Goal: Task Accomplishment & Management: Use online tool/utility

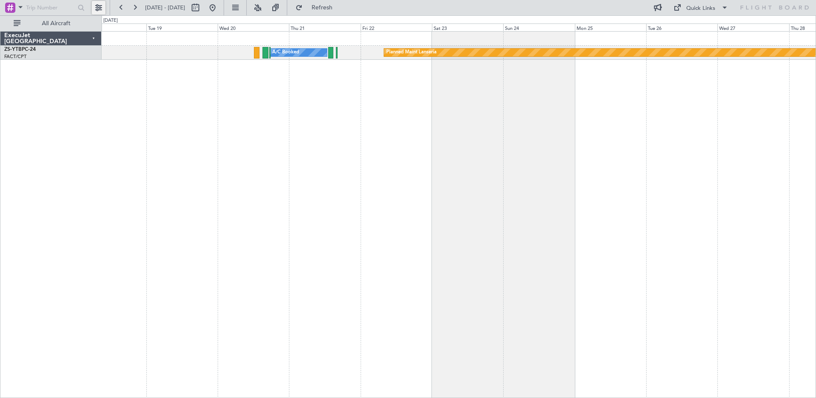
click at [102, 6] on button at bounding box center [99, 8] width 14 height 14
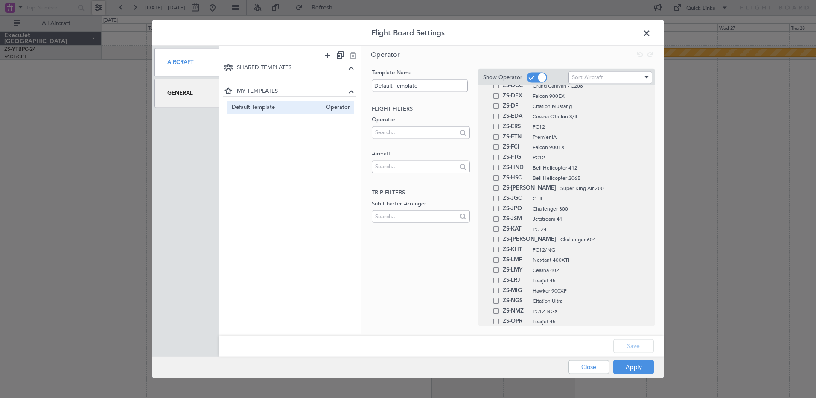
scroll to position [384, 0]
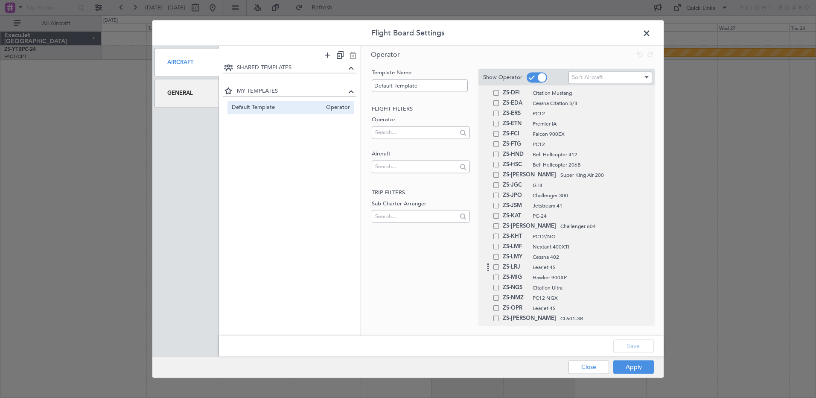
click at [496, 266] on span at bounding box center [496, 267] width 6 height 6
click at [499, 264] on input "checkbox" at bounding box center [499, 264] width 0 height 0
click at [497, 251] on div "ZS-LMF Nextant 400XTi" at bounding box center [566, 247] width 167 height 10
click at [498, 247] on span at bounding box center [496, 247] width 6 height 6
click at [499, 244] on input "checkbox" at bounding box center [499, 244] width 0 height 0
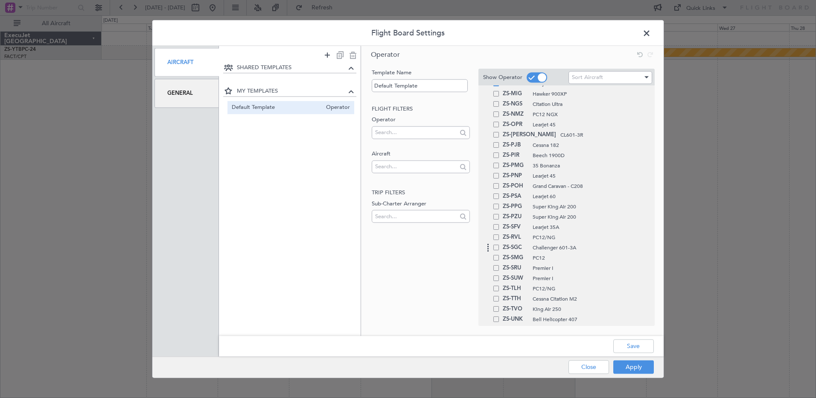
scroll to position [653, 0]
click at [498, 257] on span at bounding box center [496, 254] width 6 height 6
click at [499, 251] on input "checkbox" at bounding box center [499, 251] width 0 height 0
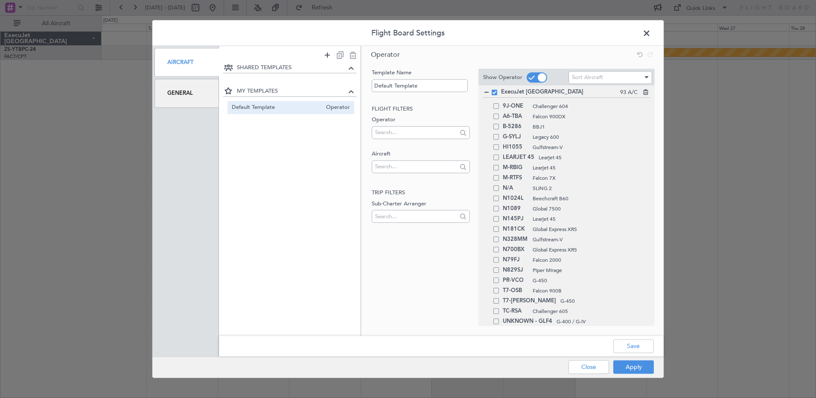
scroll to position [0, 0]
click at [641, 365] on button "Apply" at bounding box center [633, 367] width 41 height 14
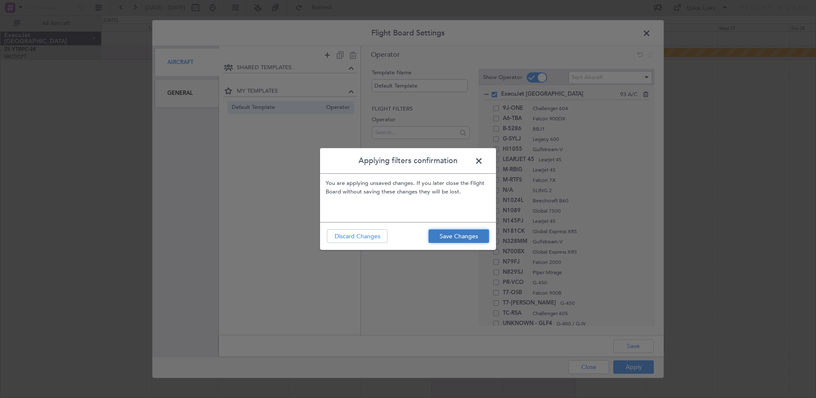
click at [475, 238] on button "Save Changes" at bounding box center [459, 236] width 61 height 14
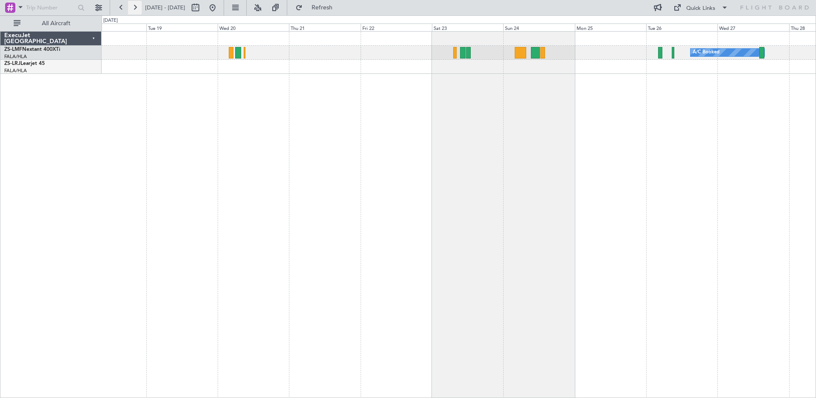
click at [130, 7] on button at bounding box center [135, 8] width 14 height 14
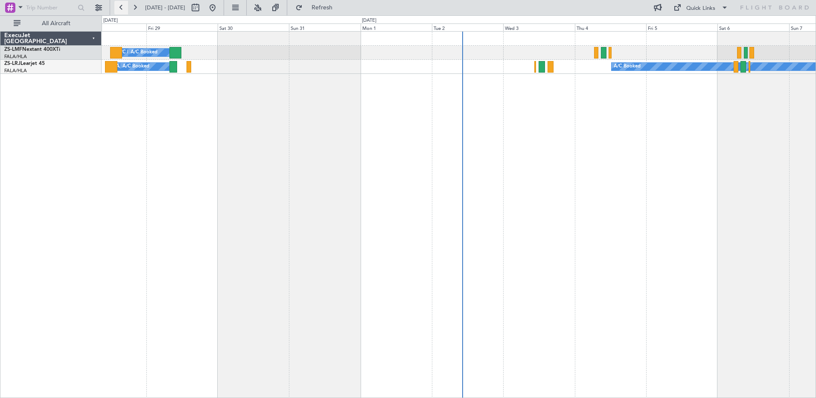
click at [120, 5] on button at bounding box center [121, 8] width 14 height 14
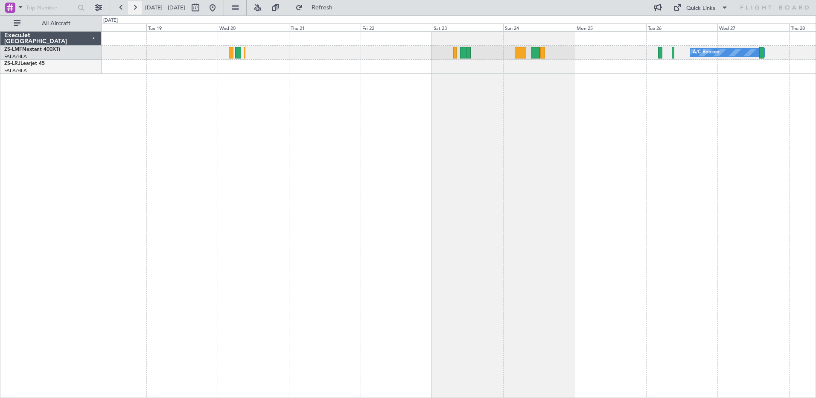
click at [135, 4] on button at bounding box center [135, 8] width 14 height 14
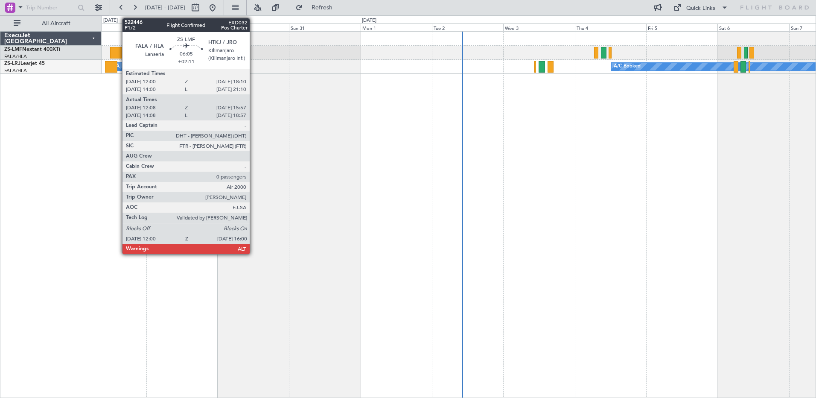
click at [128, 1] on button at bounding box center [135, 8] width 14 height 14
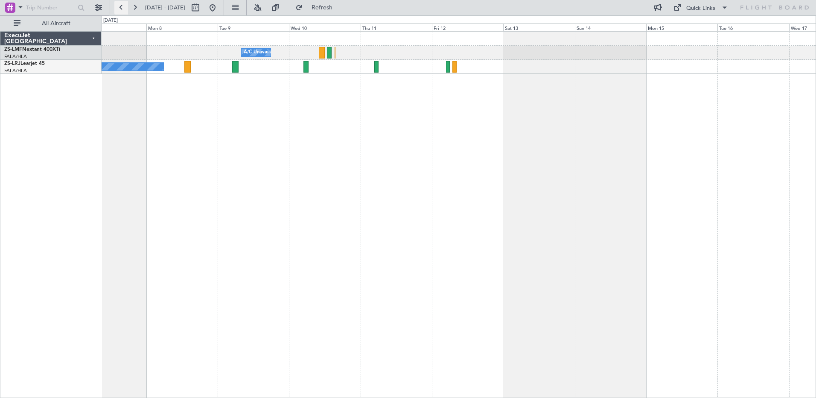
click at [121, 7] on button at bounding box center [121, 8] width 14 height 14
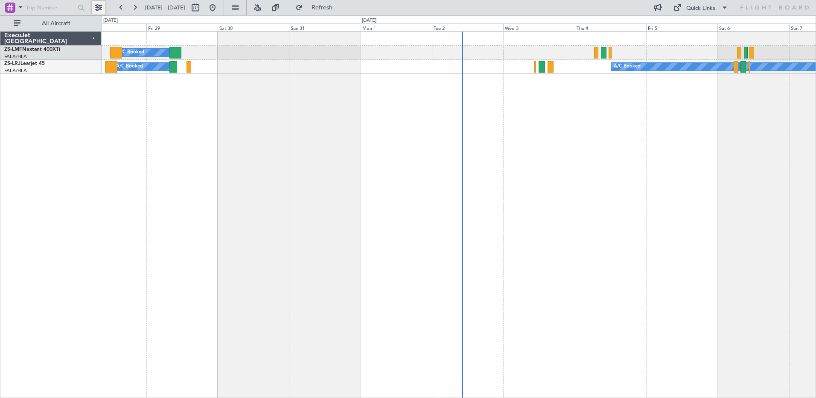
click at [97, 5] on button at bounding box center [99, 8] width 14 height 14
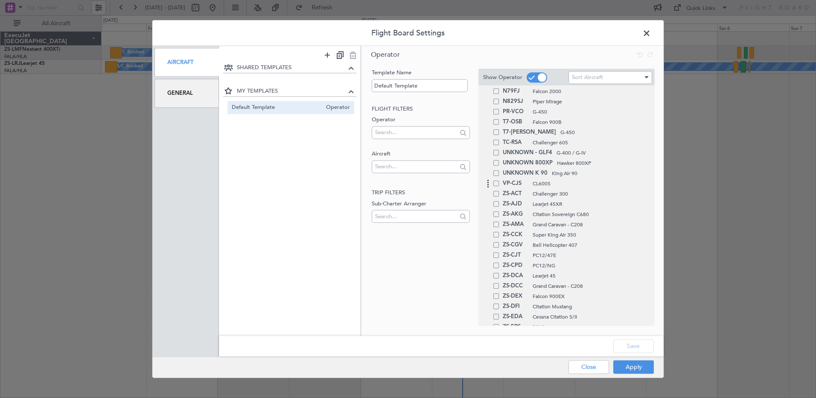
scroll to position [256, 0]
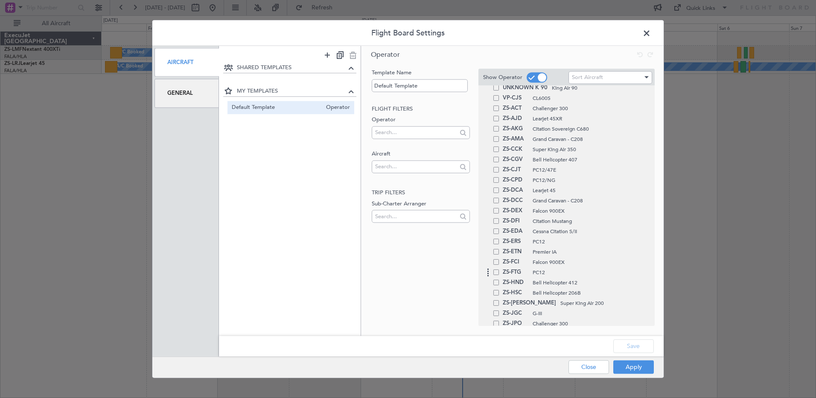
click at [494, 274] on span at bounding box center [496, 272] width 6 height 6
click at [499, 269] on input "checkbox" at bounding box center [499, 269] width 0 height 0
click at [497, 258] on div "ZS-FCI Falcon 900EX" at bounding box center [566, 262] width 167 height 10
click at [494, 263] on span at bounding box center [496, 262] width 6 height 6
click at [499, 259] on input "checkbox" at bounding box center [499, 259] width 0 height 0
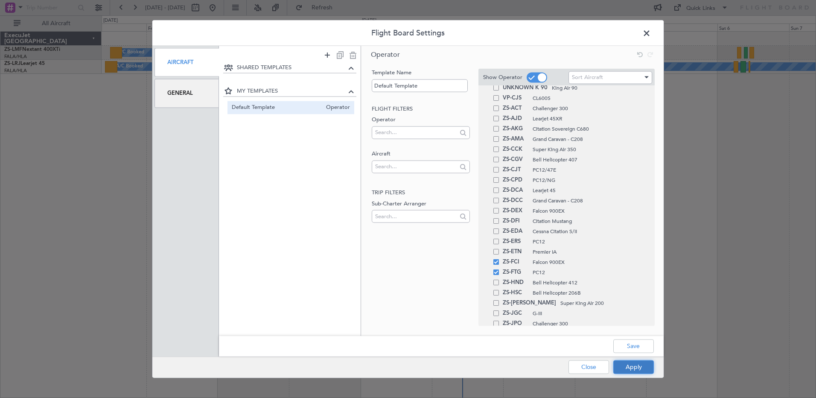
click at [622, 366] on button "Apply" at bounding box center [633, 367] width 41 height 14
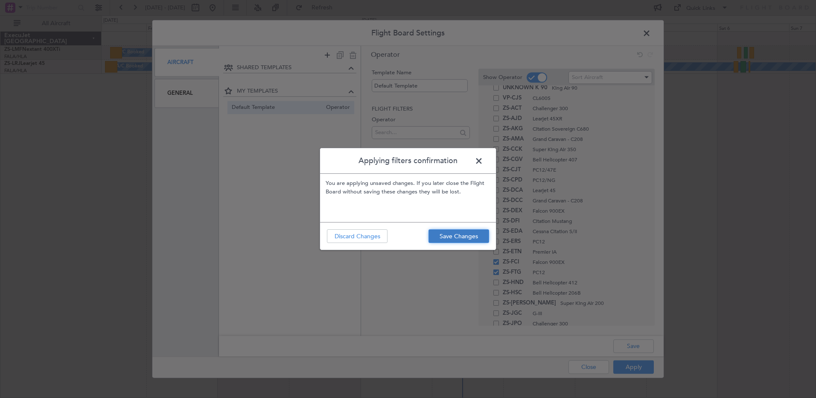
click at [460, 232] on button "Save Changes" at bounding box center [459, 236] width 61 height 14
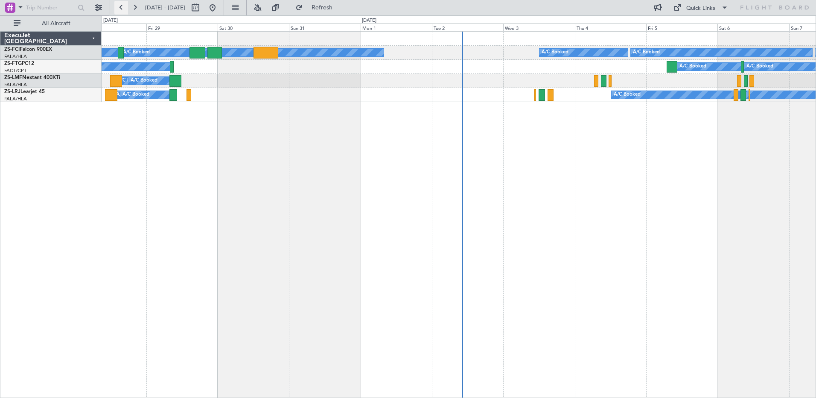
click at [123, 9] on button at bounding box center [121, 8] width 14 height 14
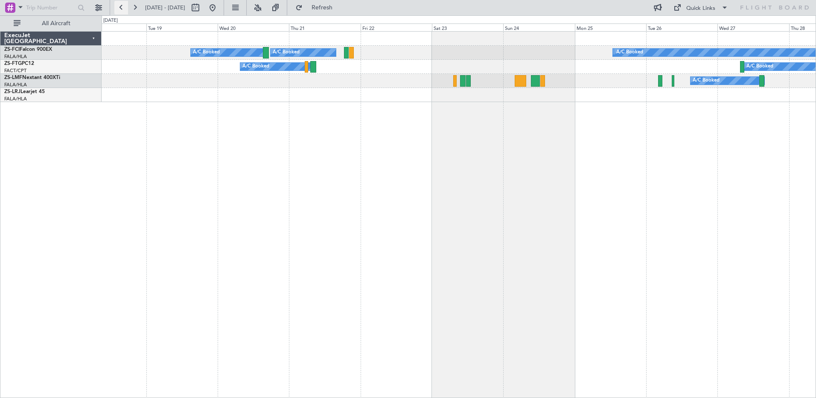
click at [123, 9] on button at bounding box center [121, 8] width 14 height 14
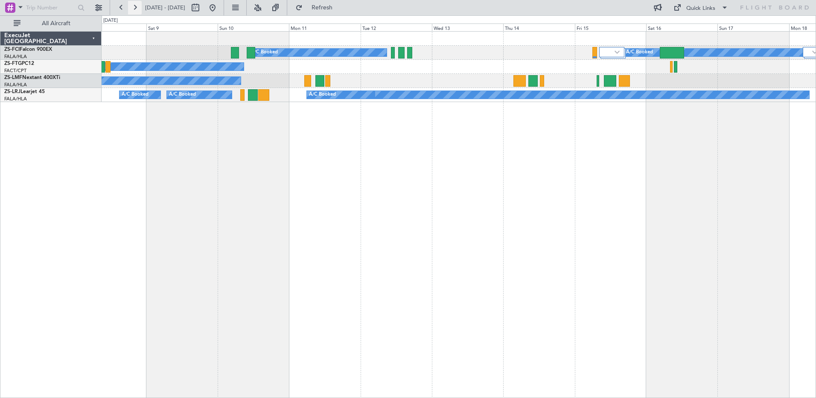
click at [139, 6] on button at bounding box center [135, 8] width 14 height 14
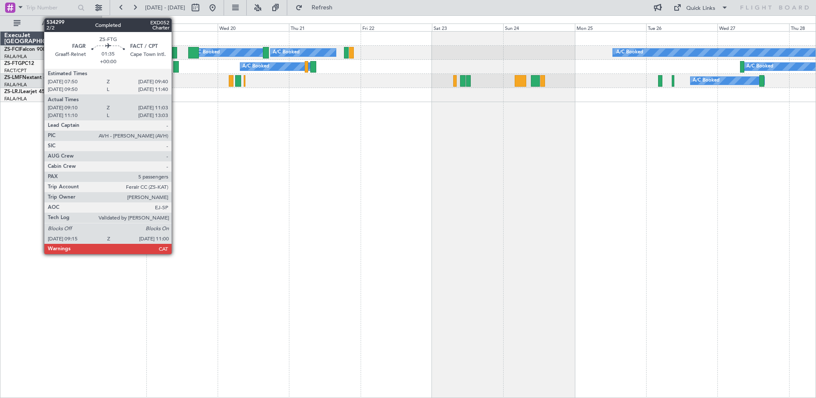
click at [175, 66] on div at bounding box center [176, 67] width 6 height 12
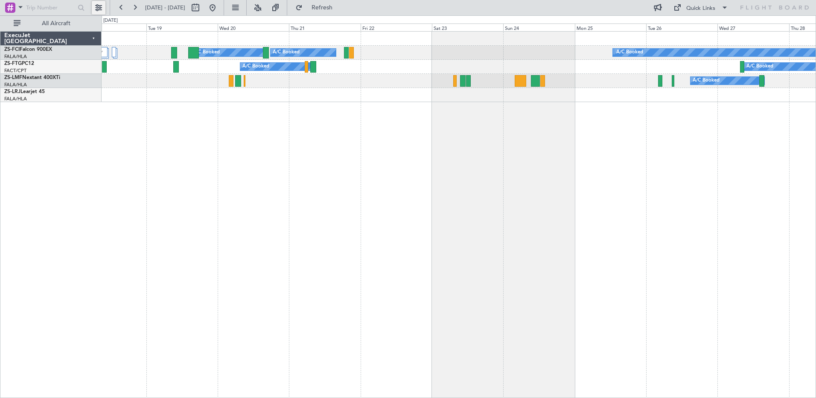
click at [102, 8] on button at bounding box center [99, 8] width 14 height 14
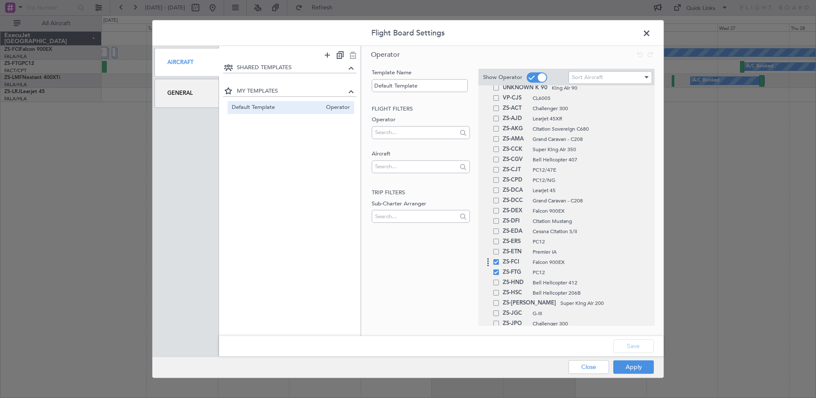
click at [497, 262] on span at bounding box center [496, 262] width 6 height 6
click at [499, 259] on input "checkbox" at bounding box center [499, 259] width 0 height 0
click at [499, 277] on div "ZS-FTG PC12" at bounding box center [566, 272] width 167 height 10
click at [496, 271] on span at bounding box center [496, 272] width 6 height 6
click at [499, 269] on input "checkbox" at bounding box center [499, 269] width 0 height 0
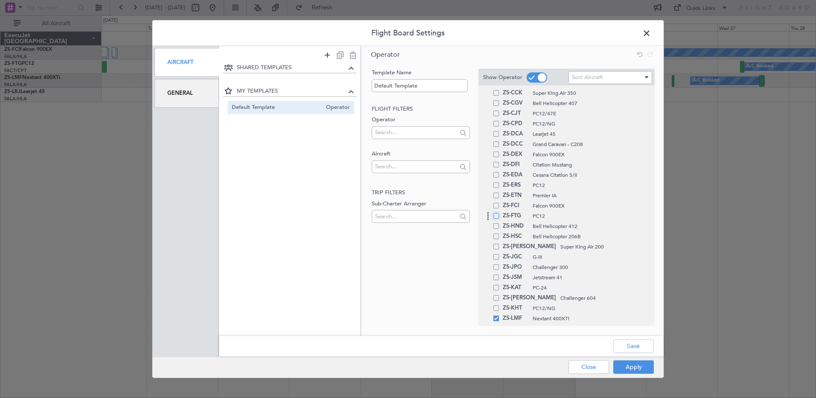
scroll to position [384, 0]
click at [496, 249] on span at bounding box center [496, 247] width 6 height 6
click at [499, 244] on input "checkbox" at bounding box center [499, 244] width 0 height 0
click at [498, 272] on div "ZS-MIG Hawker 900XP" at bounding box center [566, 277] width 167 height 10
click at [505, 268] on span "ZS-LRJ" at bounding box center [516, 267] width 26 height 10
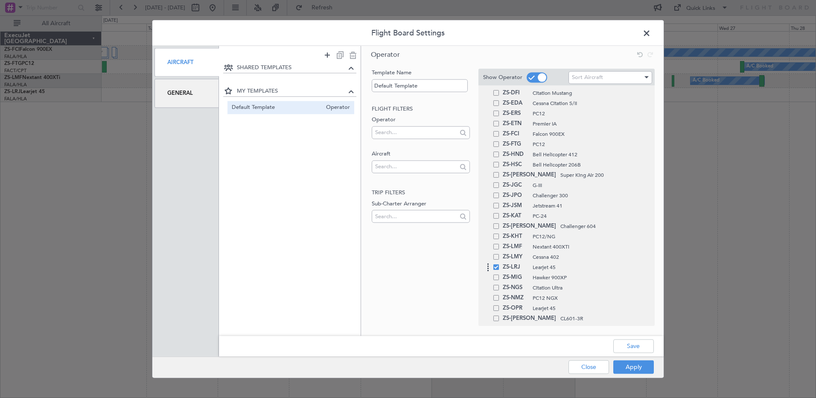
click at [496, 268] on span at bounding box center [496, 267] width 6 height 6
click at [499, 264] on input "checkbox" at bounding box center [499, 264] width 0 height 0
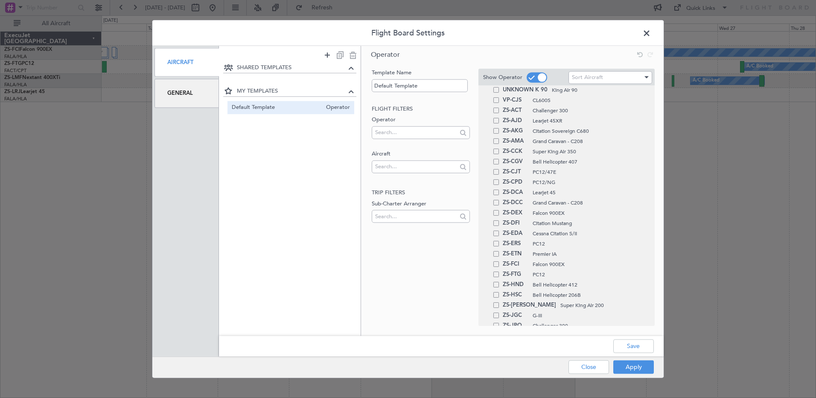
scroll to position [256, 0]
click at [495, 239] on span at bounding box center [496, 242] width 6 height 6
click at [499, 239] on input "checkbox" at bounding box center [499, 239] width 0 height 0
click at [624, 364] on button "Apply" at bounding box center [633, 367] width 41 height 14
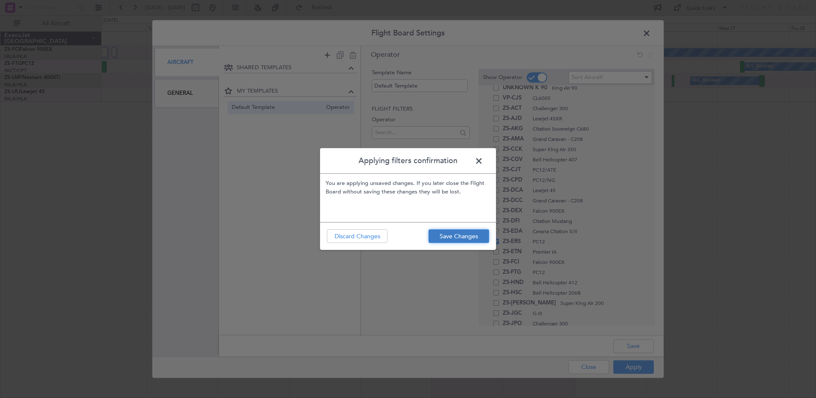
click at [452, 231] on button "Save Changes" at bounding box center [459, 236] width 61 height 14
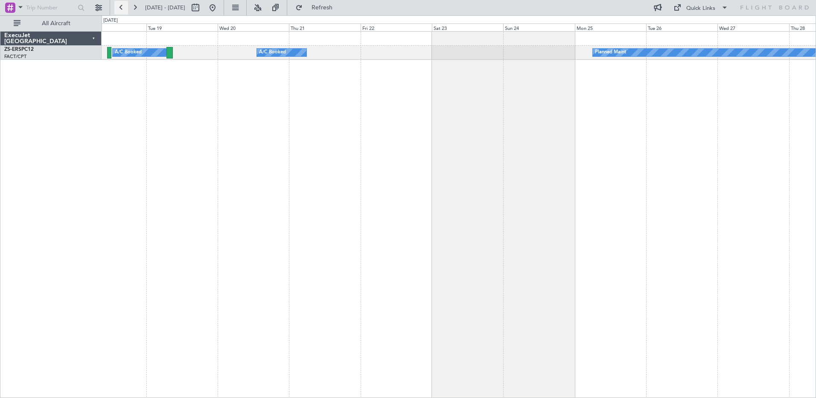
click at [117, 6] on button at bounding box center [121, 8] width 14 height 14
